Goal: Use online tool/utility: Utilize a website feature to perform a specific function

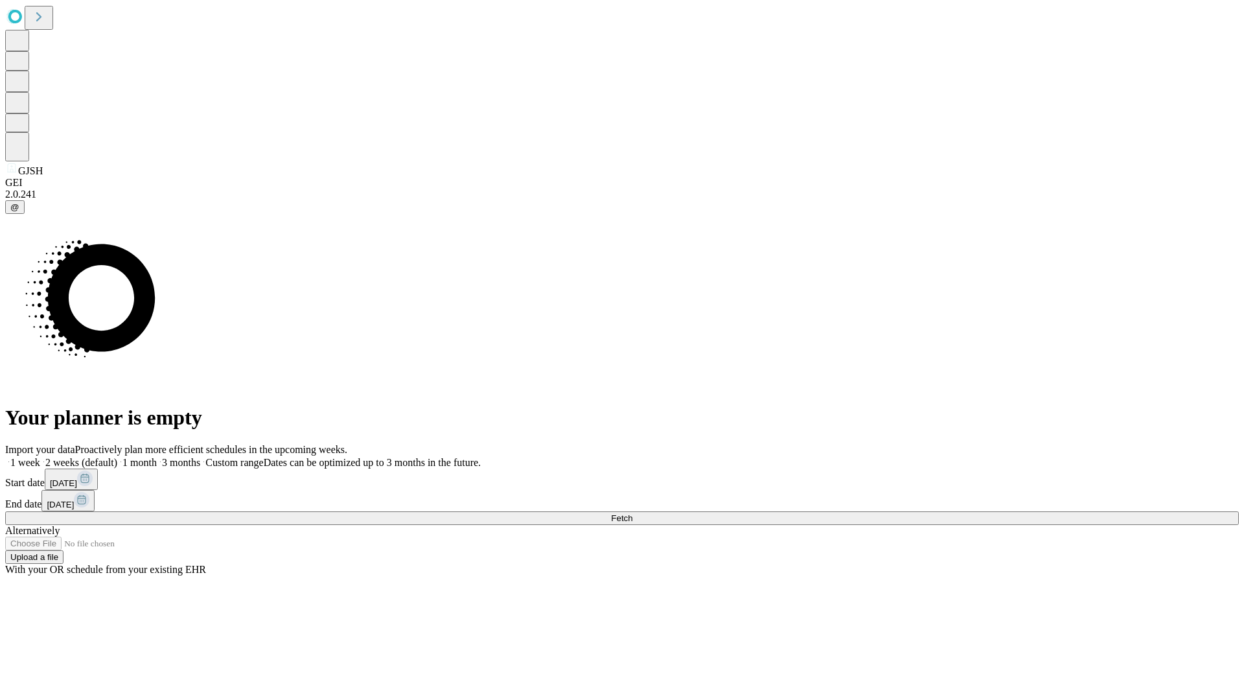
click at [632, 513] on span "Fetch" at bounding box center [621, 518] width 21 height 10
